Goal: Task Accomplishment & Management: Use online tool/utility

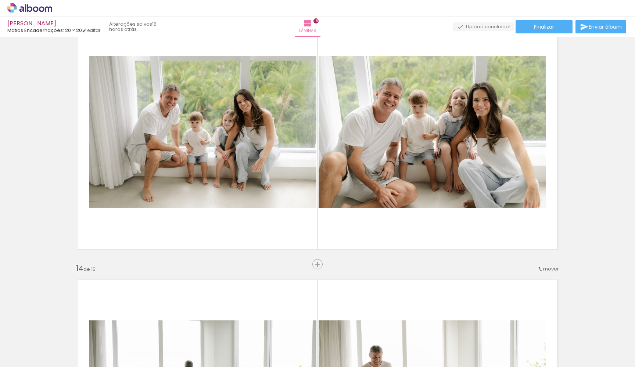
scroll to position [3224, 0]
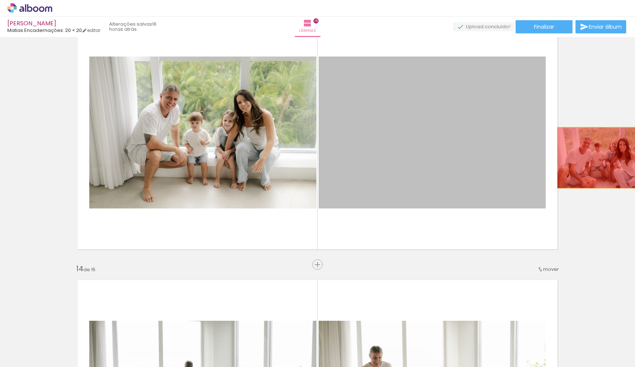
drag, startPoint x: 430, startPoint y: 156, endPoint x: 600, endPoint y: 157, distance: 169.8
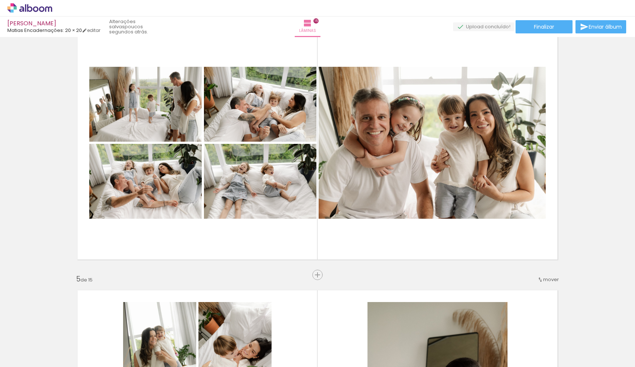
scroll to position [836, 0]
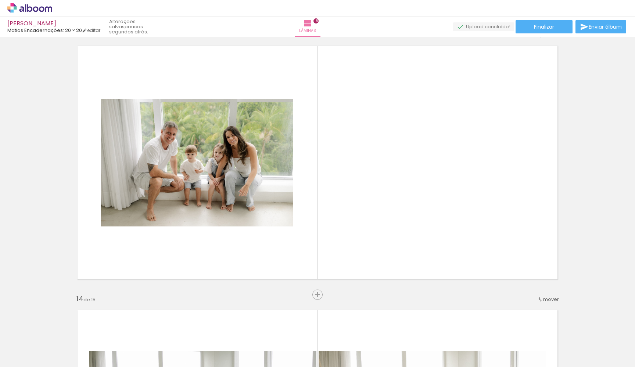
scroll to position [0, 562]
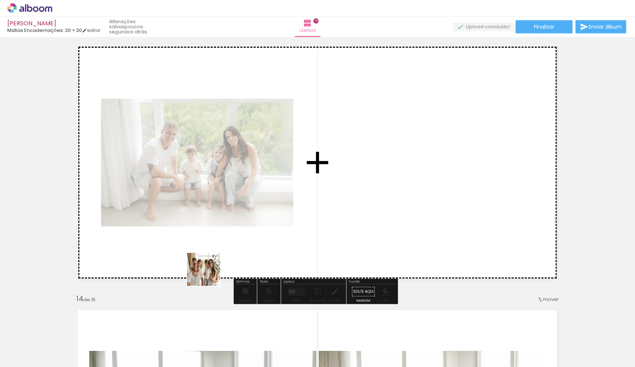
drag, startPoint x: 132, startPoint y: 349, endPoint x: 406, endPoint y: 155, distance: 335.2
click at [406, 155] on quentale-workspace at bounding box center [317, 183] width 635 height 367
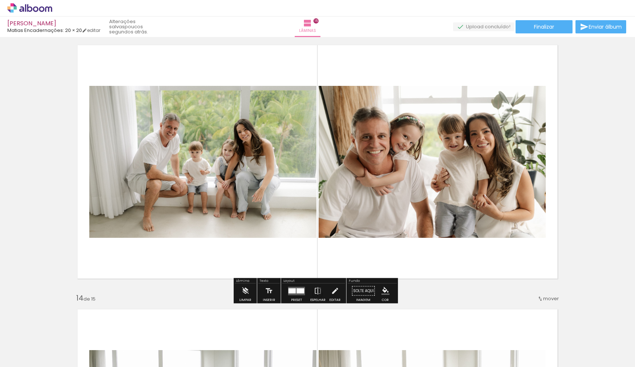
scroll to position [3183, 0]
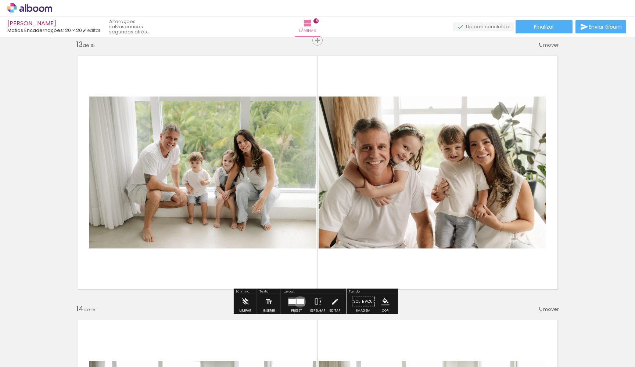
click at [298, 302] on div at bounding box center [301, 301] width 8 height 5
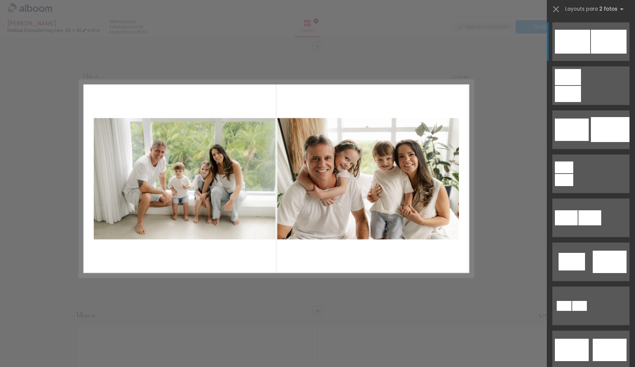
scroll to position [3177, 0]
click at [556, 10] on iron-icon at bounding box center [556, 9] width 10 height 10
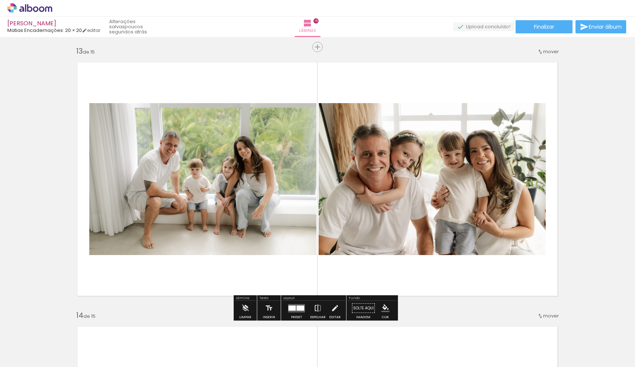
click at [317, 312] on iron-icon at bounding box center [318, 308] width 8 height 15
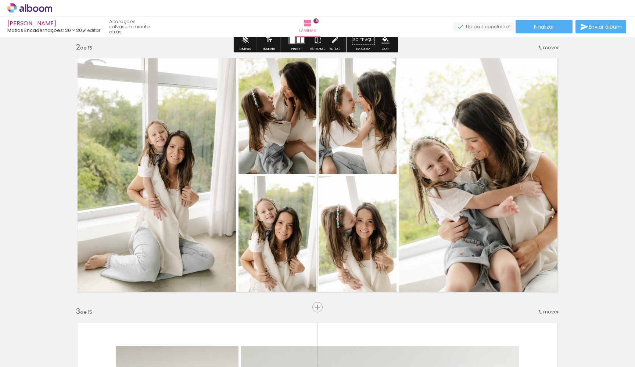
scroll to position [272, 0]
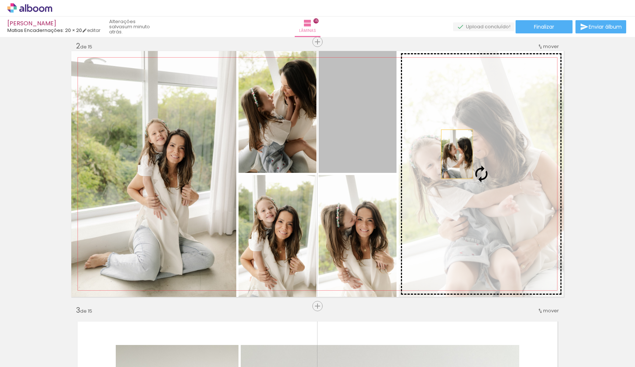
drag, startPoint x: 362, startPoint y: 130, endPoint x: 454, endPoint y: 154, distance: 95.5
click at [0, 0] on slot at bounding box center [0, 0] width 0 height 0
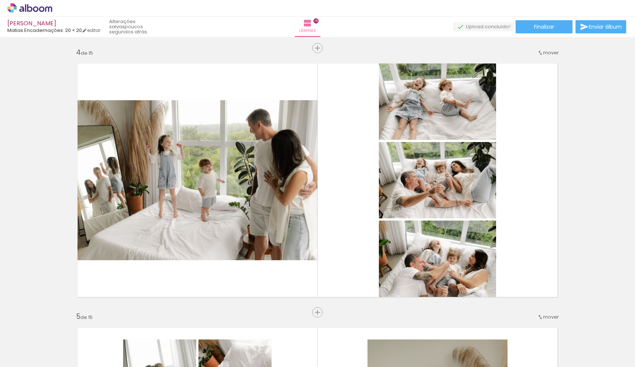
scroll to position [869, 0]
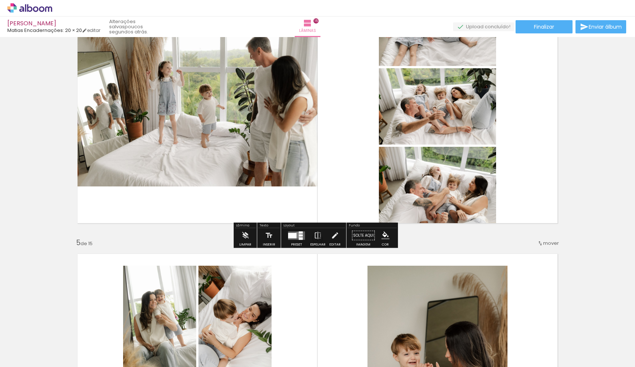
click at [296, 235] on quentale-layouter at bounding box center [296, 235] width 17 height 8
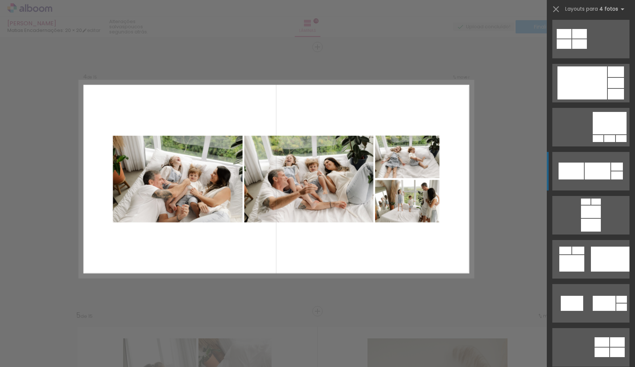
scroll to position [1871, 0]
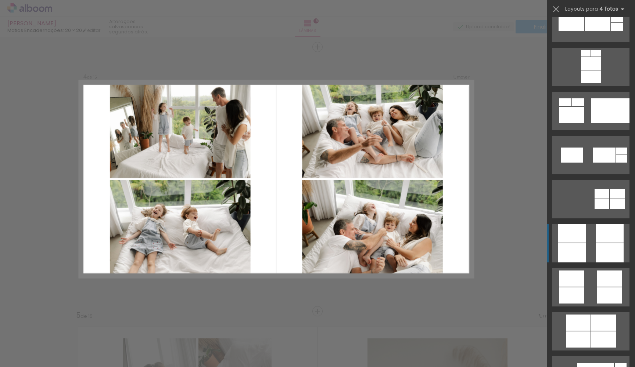
click at [587, 243] on quentale-layouter at bounding box center [590, 243] width 77 height 39
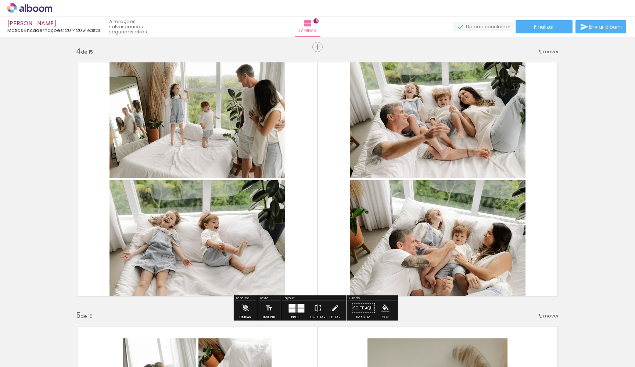
scroll to position [818, 0]
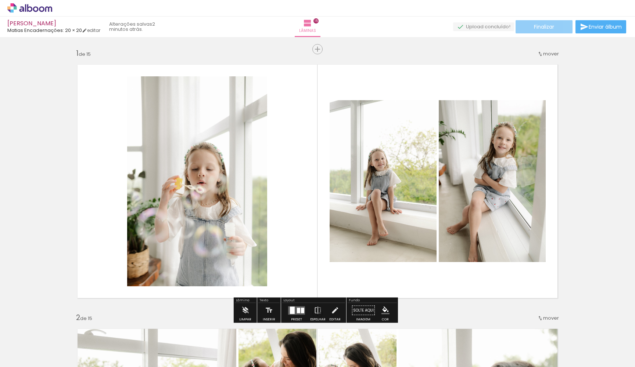
click at [534, 29] on span "Finalizar" at bounding box center [544, 26] width 20 height 5
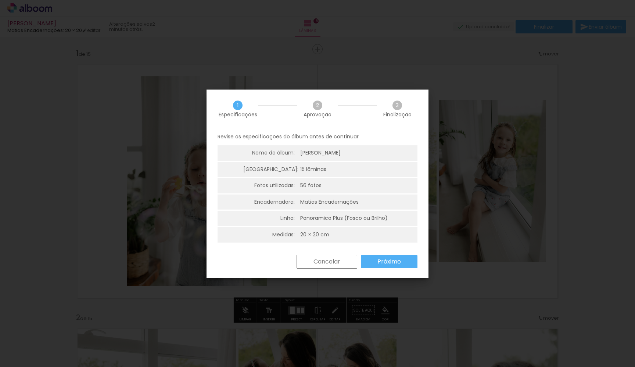
click at [396, 264] on paper-button "Próximo" at bounding box center [389, 261] width 57 height 13
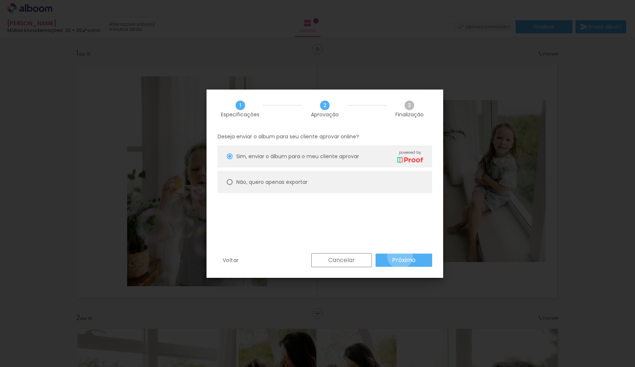
click at [0, 0] on slot "Próximo" at bounding box center [0, 0] width 0 height 0
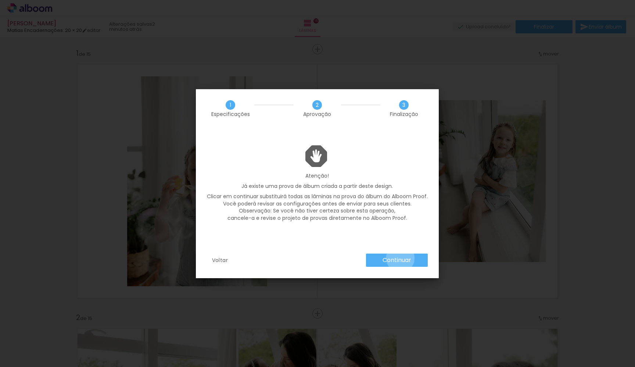
click at [0, 0] on slot "Continuar" at bounding box center [0, 0] width 0 height 0
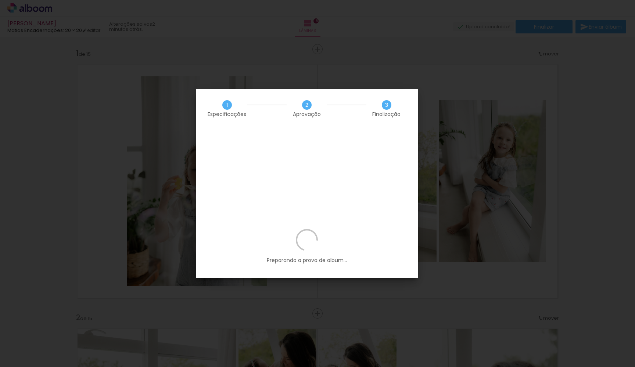
scroll to position [0, 562]
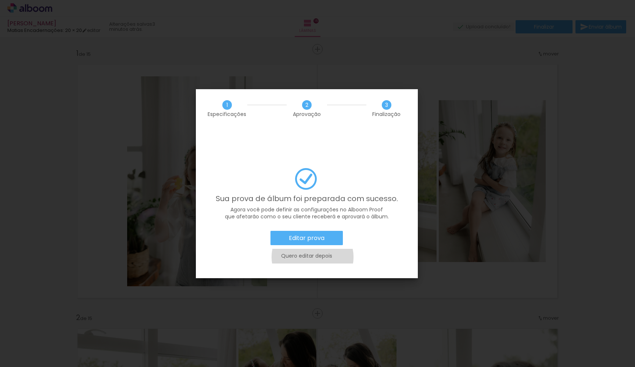
click at [0, 0] on slot "Quero editar depois" at bounding box center [0, 0] width 0 height 0
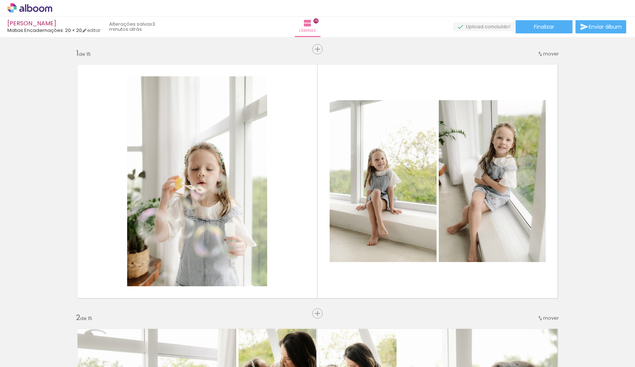
click at [29, 10] on icon at bounding box center [29, 8] width 45 height 10
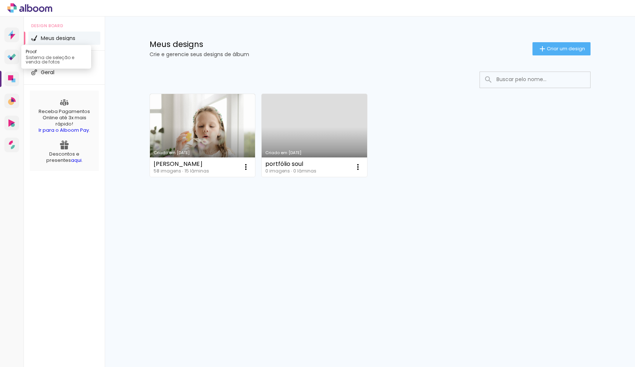
click at [12, 55] on icon at bounding box center [11, 57] width 9 height 7
